Goal: Task Accomplishment & Management: Manage account settings

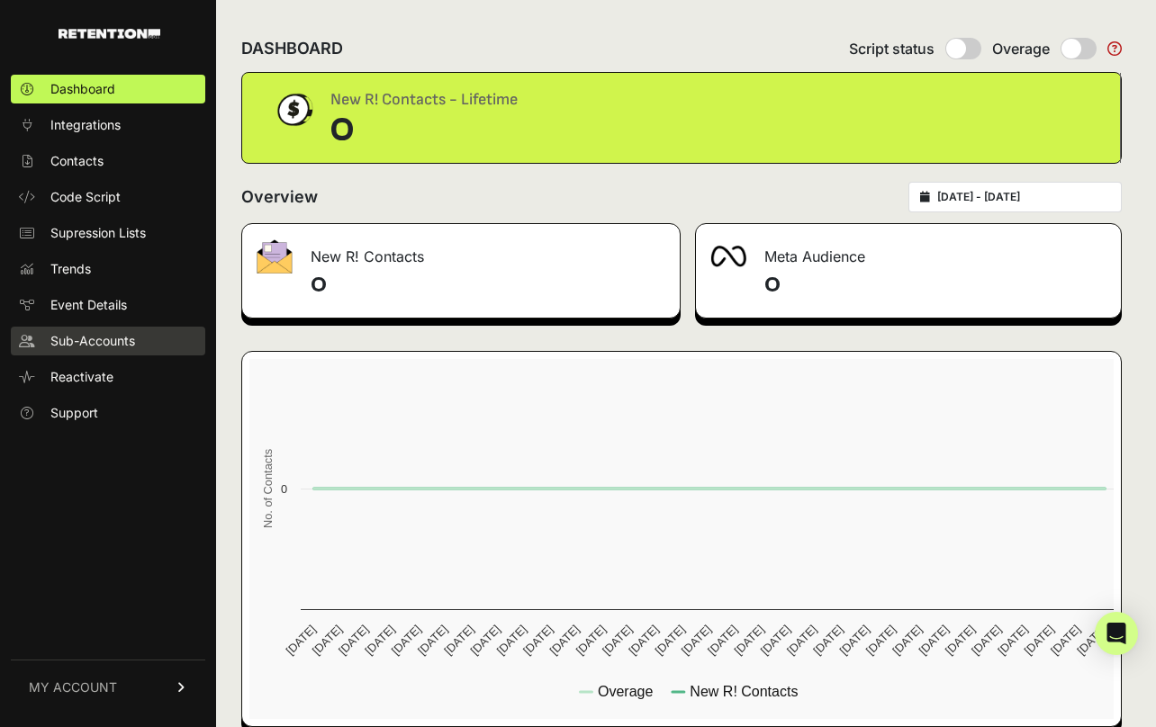
click at [120, 333] on span "Sub-Accounts" at bounding box center [92, 341] width 85 height 18
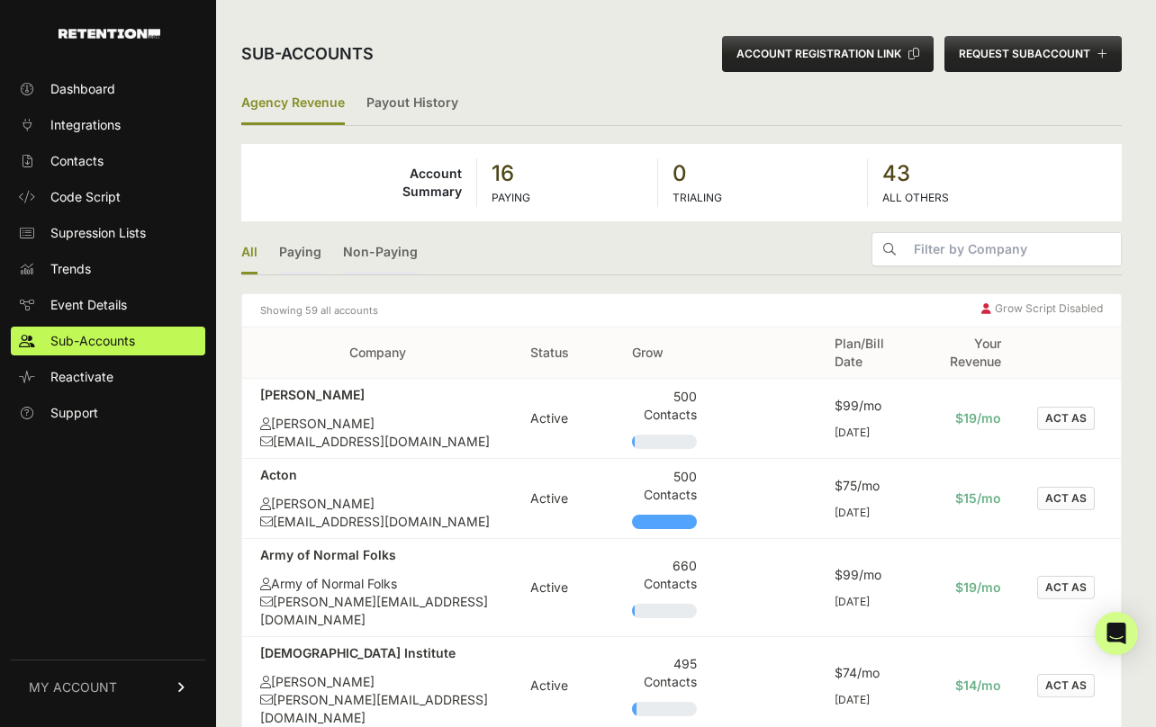
click at [483, 246] on ul "All Paying Non-Paying" at bounding box center [681, 253] width 880 height 43
click at [297, 250] on link "Paying" at bounding box center [300, 253] width 42 height 42
click at [374, 248] on link "Non-Paying" at bounding box center [380, 253] width 75 height 42
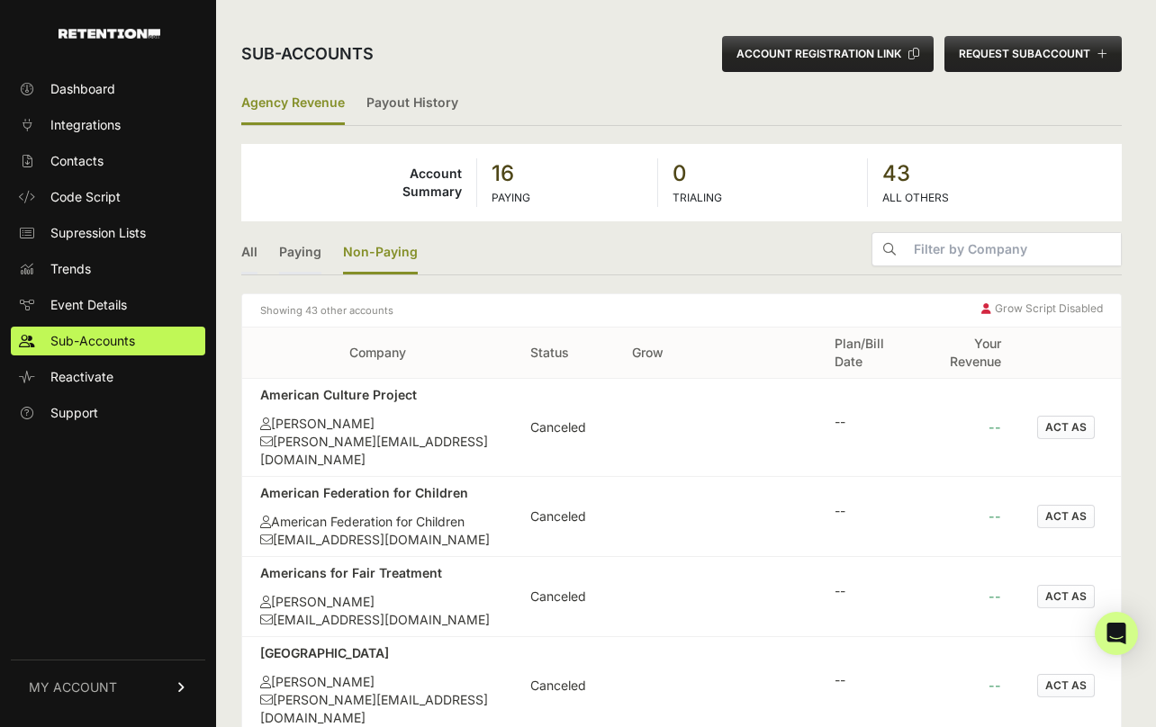
click at [1006, 240] on input "text" at bounding box center [1014, 249] width 214 height 32
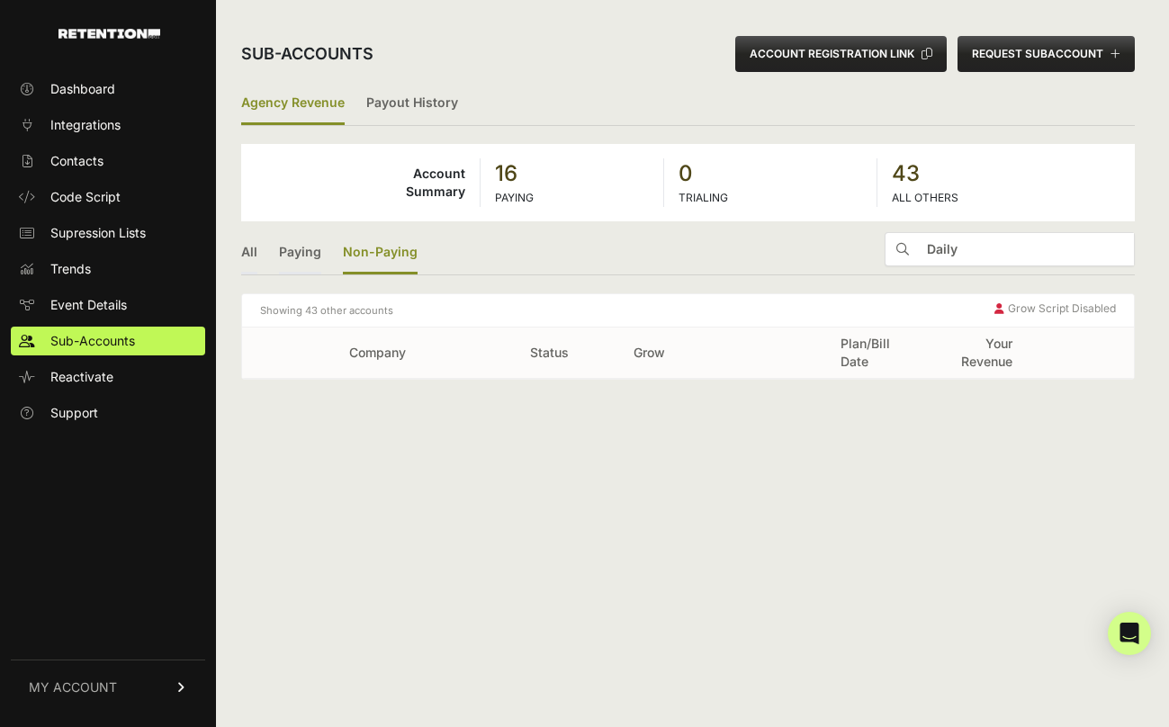
type input "Daily"
click at [249, 251] on link "All" at bounding box center [249, 253] width 16 height 42
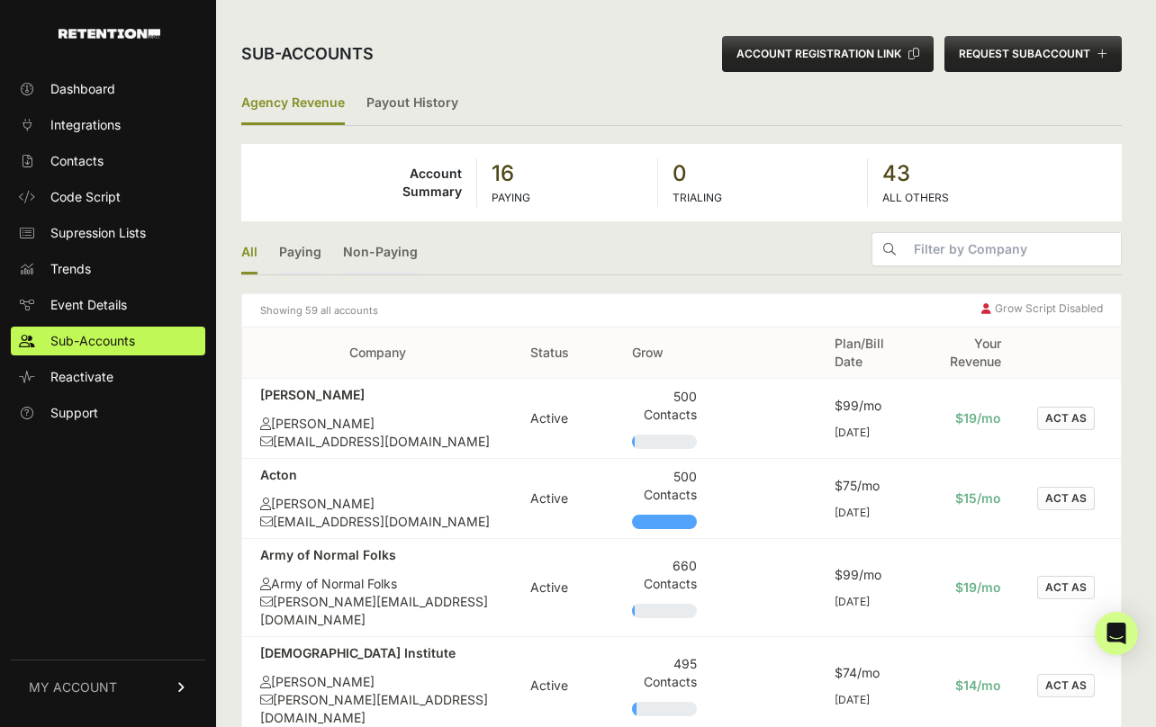
click at [1042, 257] on input "text" at bounding box center [1014, 249] width 214 height 32
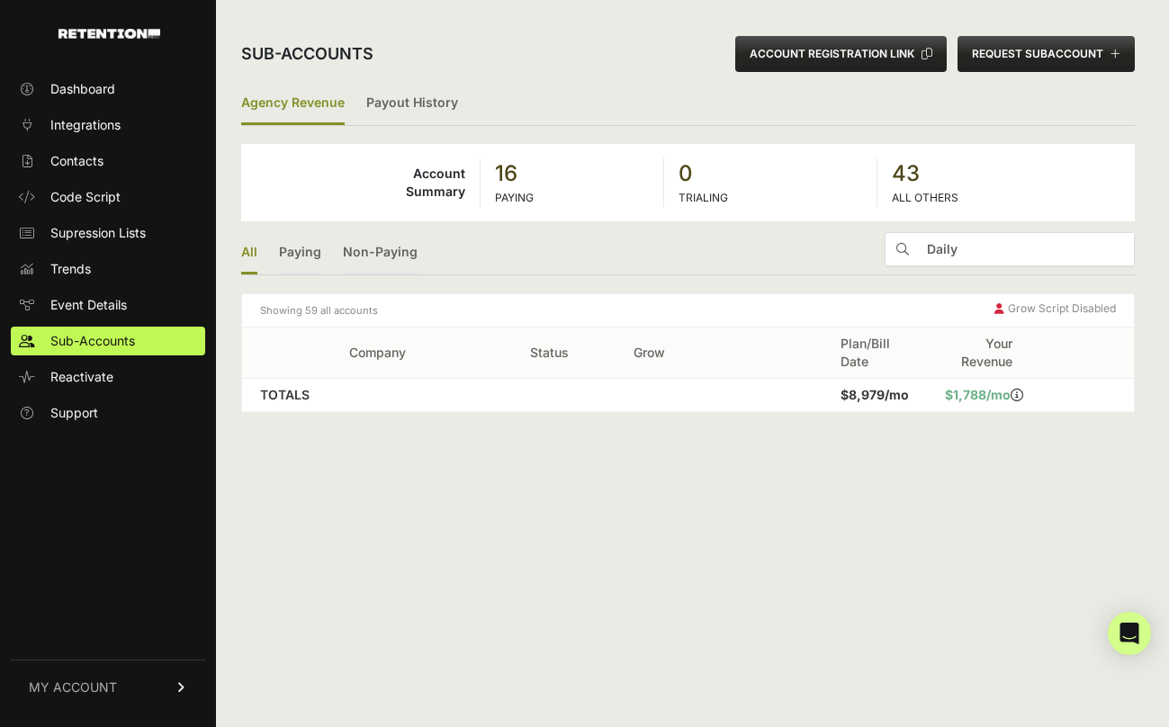
type input "Daily"
click at [699, 271] on ul "All Paying Non-Paying Daily" at bounding box center [688, 253] width 894 height 43
